Goal: Task Accomplishment & Management: Manage account settings

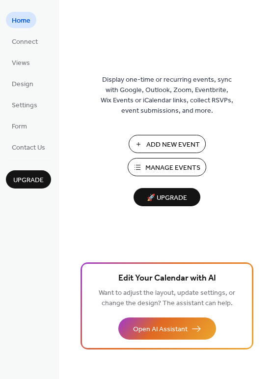
click at [169, 196] on span "🚀 Upgrade" at bounding box center [167, 197] width 55 height 13
click at [25, 41] on span "Connect" at bounding box center [25, 42] width 26 height 10
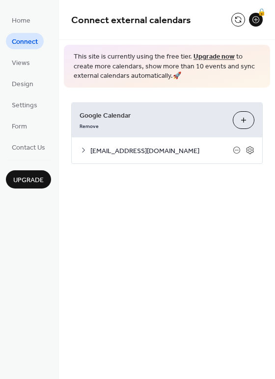
click at [83, 150] on icon at bounding box center [83, 150] width 3 height 5
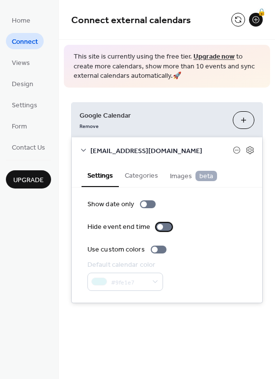
click at [164, 223] on div at bounding box center [164, 227] width 16 height 8
click at [165, 224] on div at bounding box center [168, 227] width 6 height 6
click at [163, 224] on div at bounding box center [164, 227] width 16 height 8
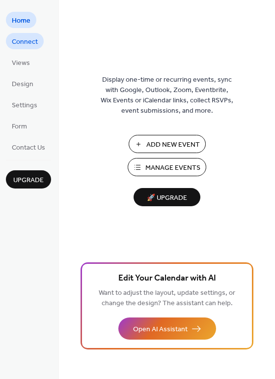
click at [27, 43] on span "Connect" at bounding box center [25, 42] width 26 height 10
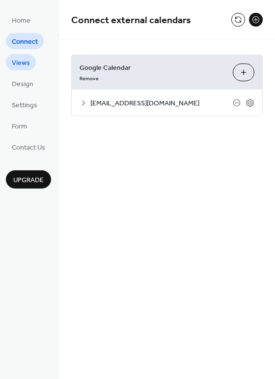
click at [24, 58] on span "Views" at bounding box center [21, 63] width 18 height 10
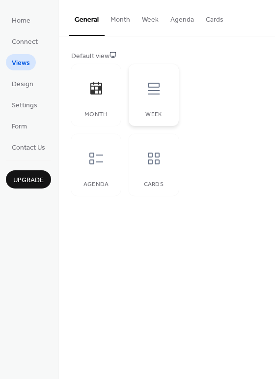
click at [160, 93] on icon at bounding box center [154, 89] width 16 height 16
click at [94, 88] on icon at bounding box center [96, 88] width 12 height 13
click at [27, 83] on span "Design" at bounding box center [23, 84] width 22 height 10
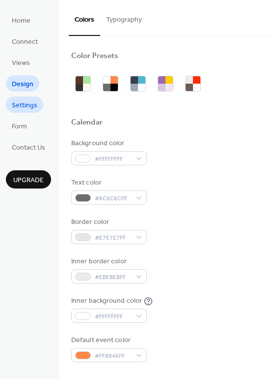
click at [25, 103] on span "Settings" at bounding box center [25, 105] width 26 height 10
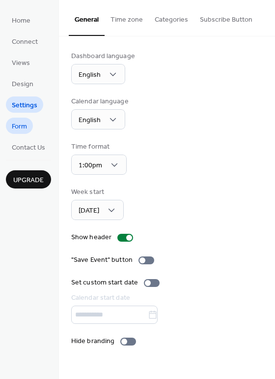
click at [21, 130] on span "Form" at bounding box center [19, 126] width 15 height 10
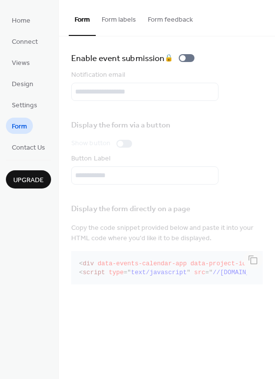
click at [110, 17] on button "Form labels" at bounding box center [119, 17] width 46 height 35
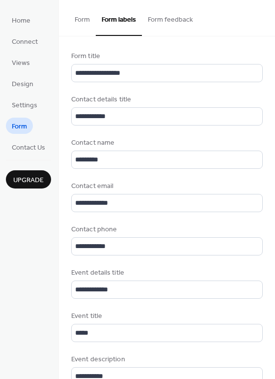
click at [82, 21] on button "Form" at bounding box center [82, 17] width 27 height 35
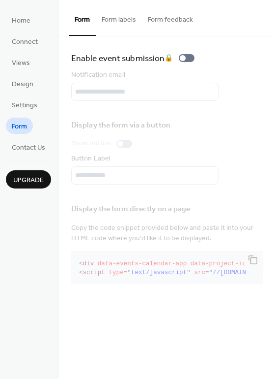
click at [117, 15] on button "Form labels" at bounding box center [119, 17] width 46 height 35
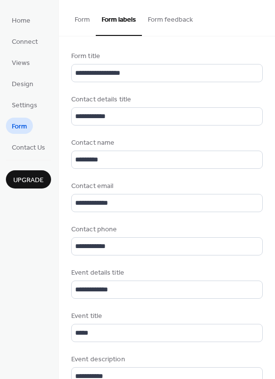
click at [85, 24] on button "Form" at bounding box center [82, 17] width 27 height 35
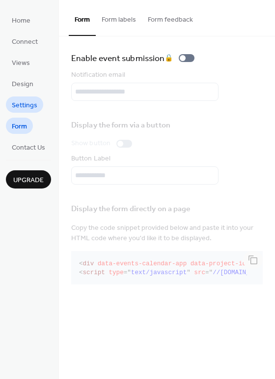
click at [30, 102] on span "Settings" at bounding box center [25, 105] width 26 height 10
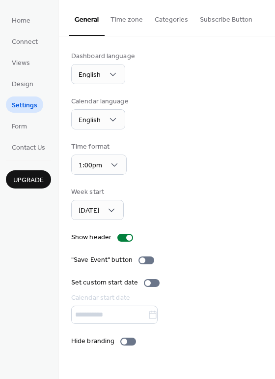
click at [116, 18] on button "Time zone" at bounding box center [127, 17] width 44 height 35
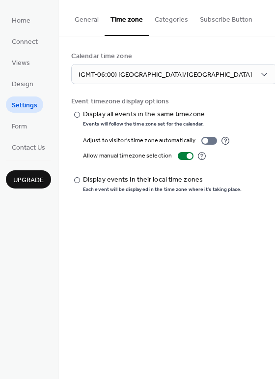
click at [166, 21] on button "Categories" at bounding box center [171, 17] width 45 height 35
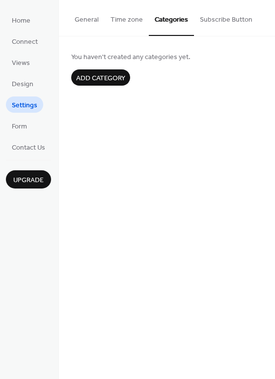
click at [207, 17] on button "Subscribe Button" at bounding box center [226, 17] width 64 height 35
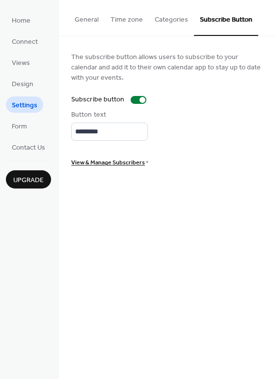
click at [88, 21] on button "General" at bounding box center [87, 17] width 36 height 35
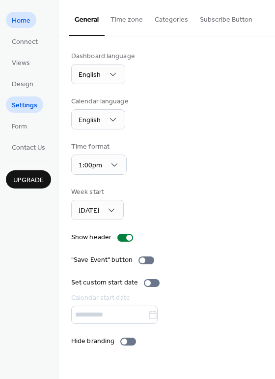
click at [25, 23] on span "Home" at bounding box center [21, 21] width 19 height 10
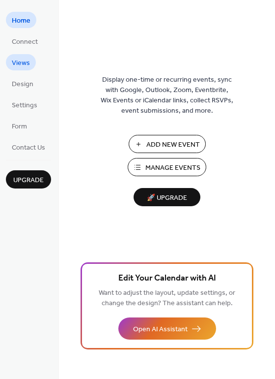
click at [25, 58] on span "Views" at bounding box center [21, 63] width 18 height 10
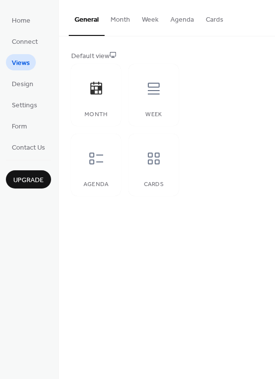
click at [119, 20] on button "Month" at bounding box center [120, 17] width 31 height 35
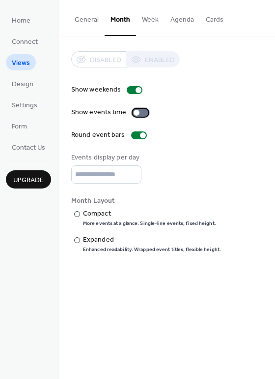
click at [138, 113] on div at bounding box center [141, 113] width 16 height 8
click at [23, 83] on span "Design" at bounding box center [23, 84] width 22 height 10
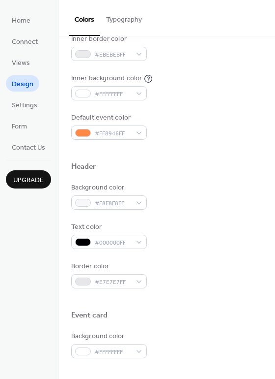
scroll to position [246, 0]
